Goal: Find specific page/section: Find specific page/section

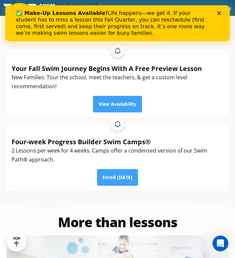
click at [219, 14] on polygon "Close" at bounding box center [220, 13] width 4 height 4
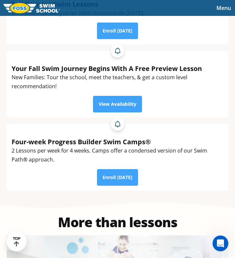
click at [222, 10] on span "Menu" at bounding box center [224, 7] width 15 height 7
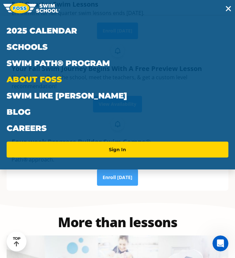
click at [126, 78] on link "About FOSS" at bounding box center [118, 79] width 222 height 16
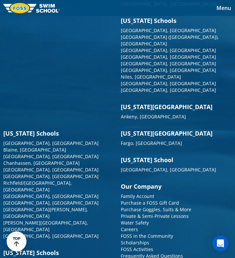
scroll to position [1940, 0]
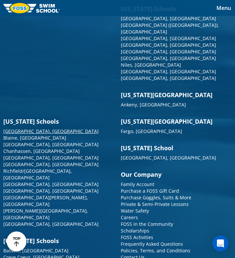
click at [31, 128] on link "[GEOGRAPHIC_DATA], [GEOGRAPHIC_DATA]" at bounding box center [50, 131] width 95 height 6
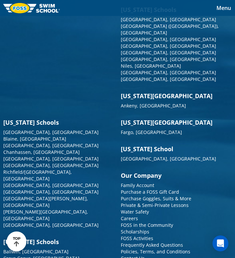
scroll to position [2678, 0]
